Goal: Task Accomplishment & Management: Manage account settings

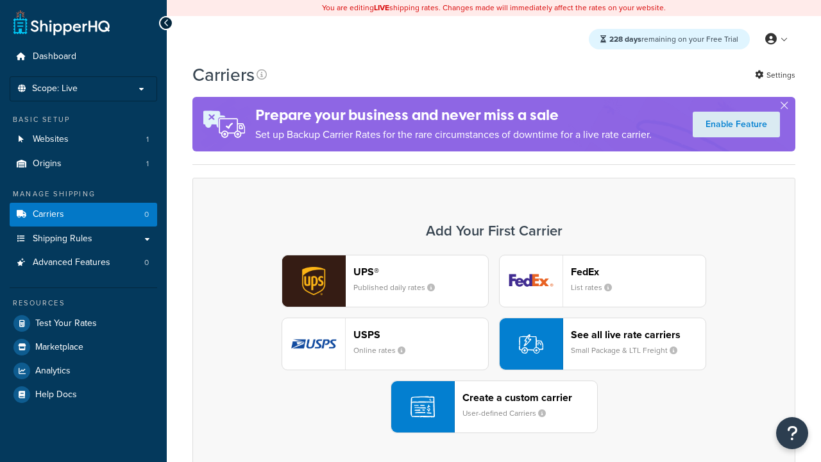
click at [639, 271] on header "FedEx" at bounding box center [638, 272] width 135 height 12
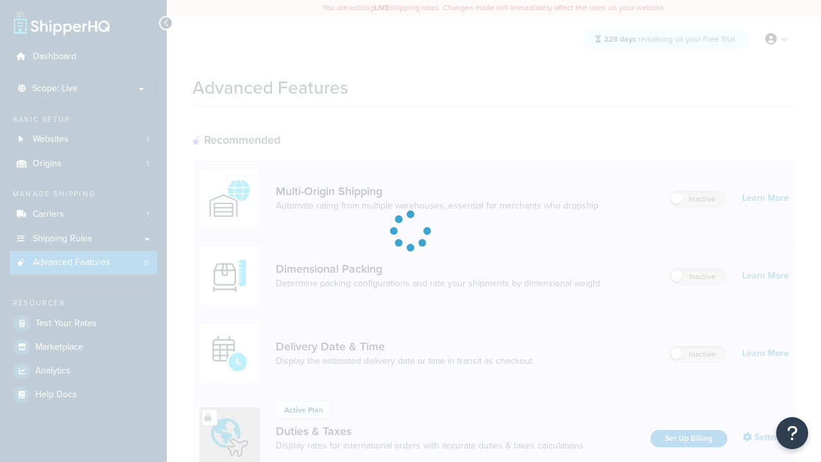
scroll to position [416, 0]
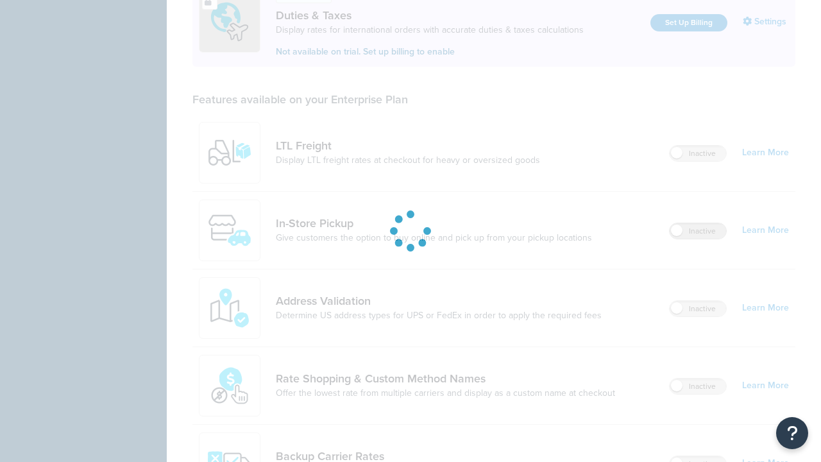
click at [698, 231] on label "Inactive" at bounding box center [698, 230] width 56 height 15
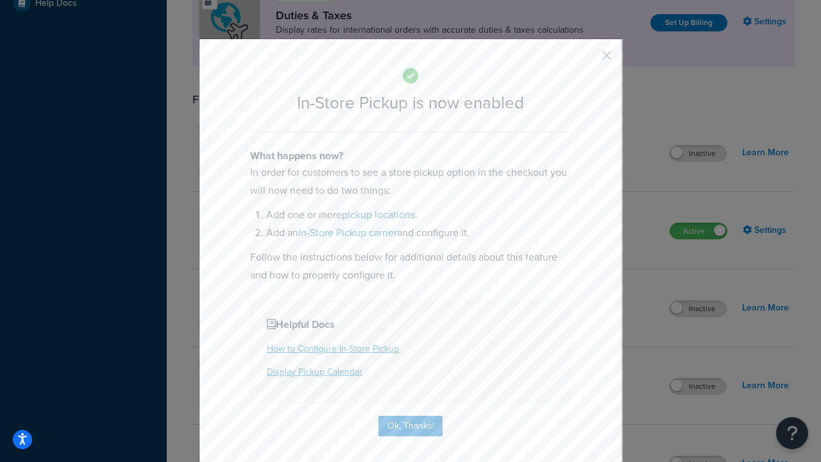
click at [588, 60] on button "button" at bounding box center [588, 59] width 3 height 3
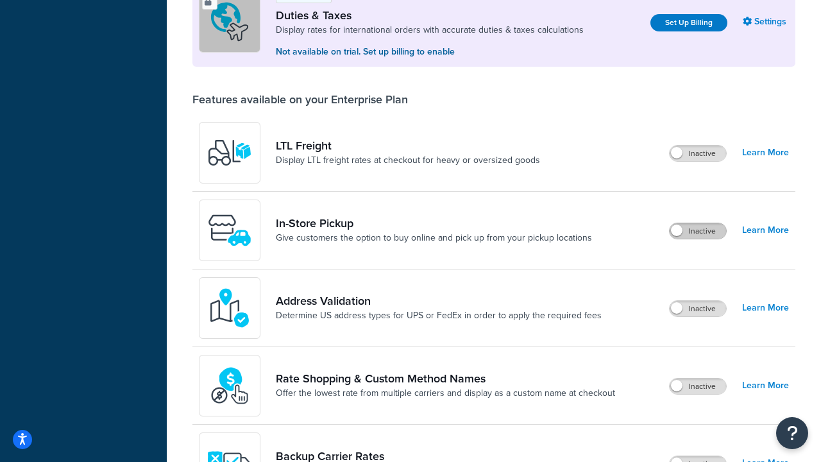
scroll to position [391, 0]
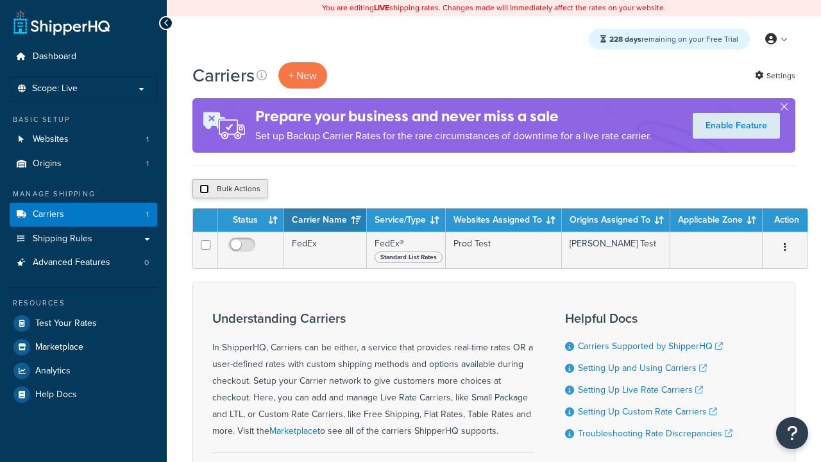
click at [204, 189] on input "checkbox" at bounding box center [205, 189] width 10 height 10
checkbox input "true"
click at [0, 0] on button "Delete" at bounding box center [0, 0] width 0 height 0
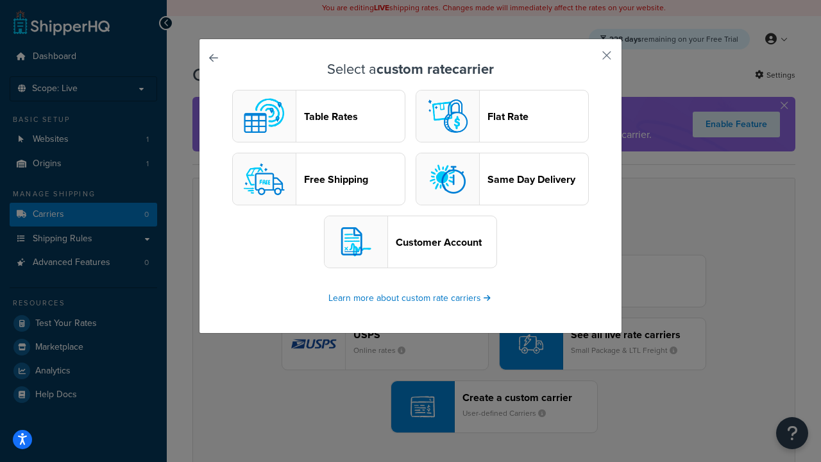
click at [319, 116] on header "Table Rates" at bounding box center [354, 116] width 101 height 12
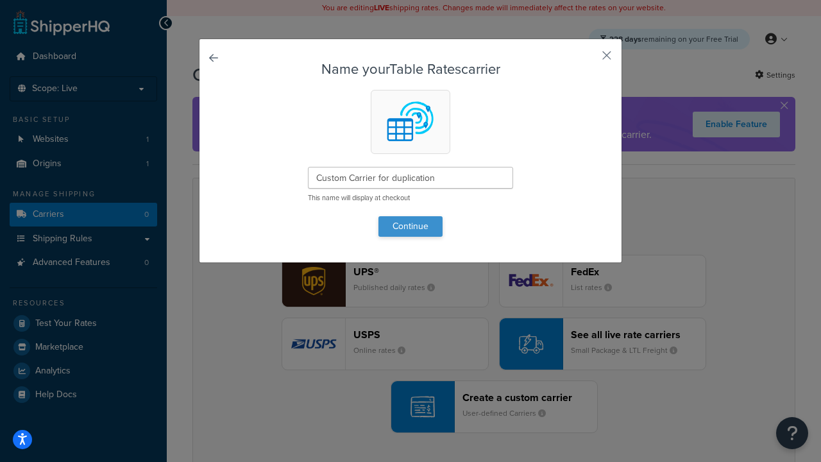
type input "Custom Carrier for duplication"
click at [411, 226] on button "Continue" at bounding box center [411, 226] width 64 height 21
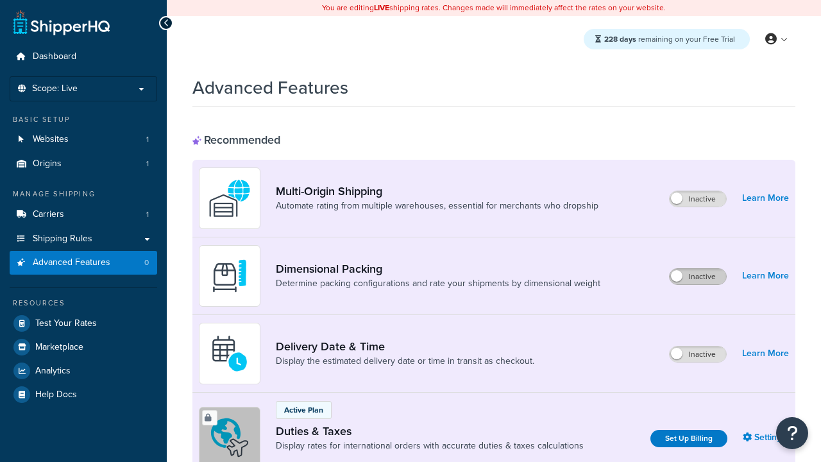
click at [698, 269] on label "Inactive" at bounding box center [698, 276] width 56 height 15
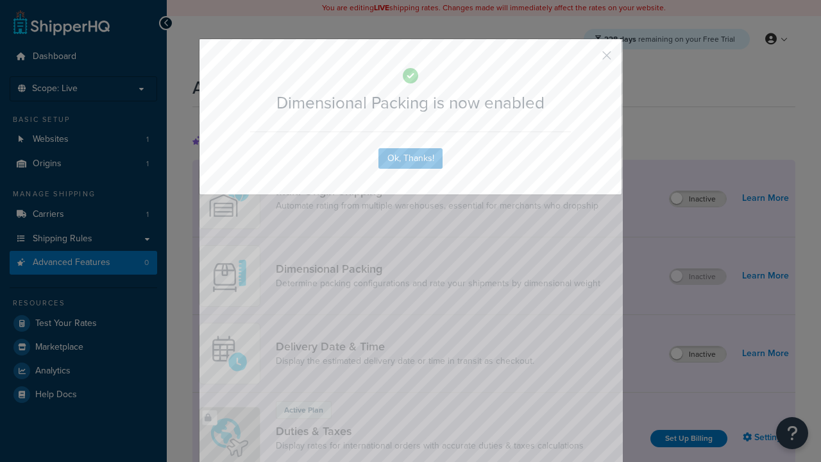
scroll to position [46, 0]
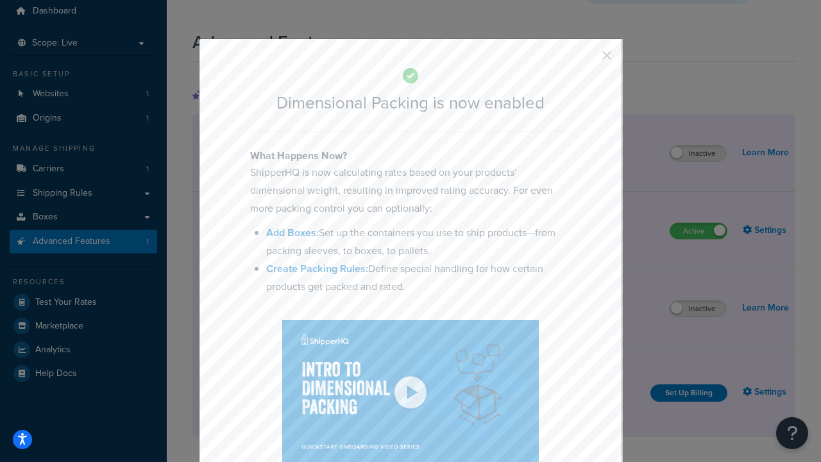
click at [588, 58] on button "button" at bounding box center [588, 59] width 3 height 3
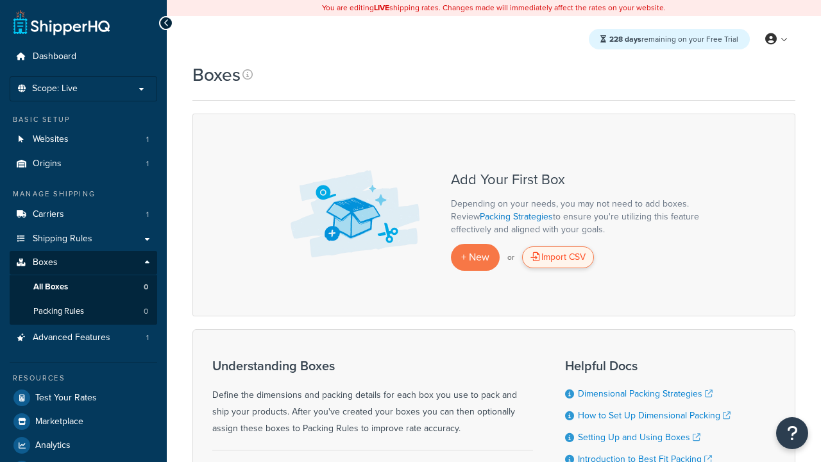
click at [558, 257] on div "Import CSV" at bounding box center [558, 257] width 72 height 22
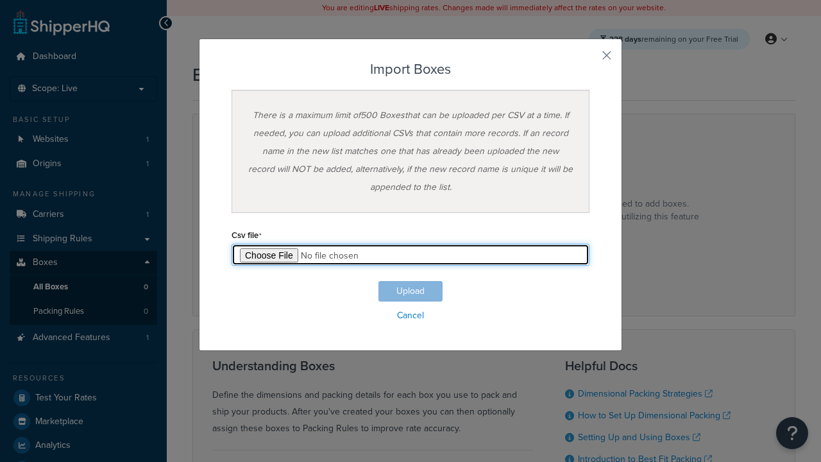
click at [411, 255] on input "file" at bounding box center [411, 255] width 358 height 22
type input "C:\fakepath\importBoxesSuccess.csv"
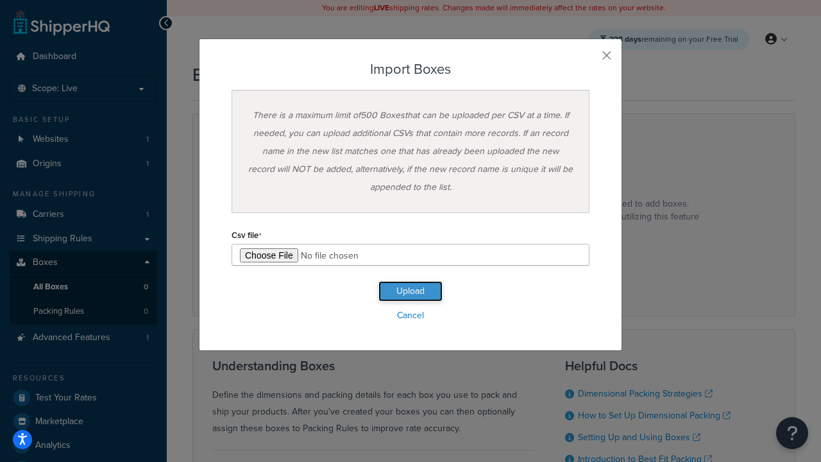
click at [411, 291] on button "Upload" at bounding box center [411, 291] width 64 height 21
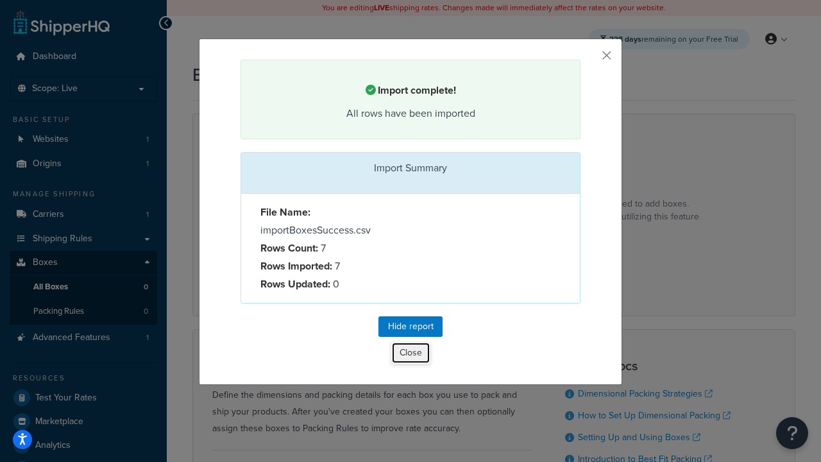
click at [411, 355] on button "Close" at bounding box center [410, 353] width 39 height 22
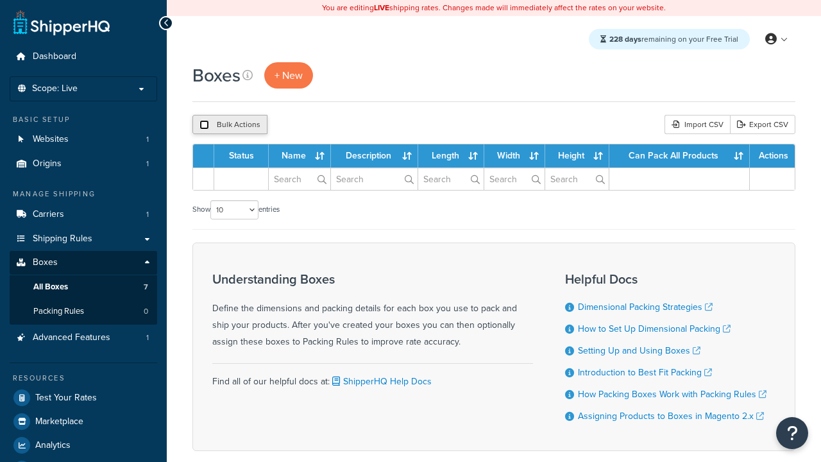
click at [204, 125] on input "checkbox" at bounding box center [205, 125] width 10 height 10
checkbox input "true"
